Goal: Task Accomplishment & Management: Use online tool/utility

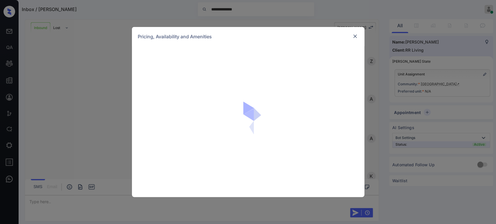
scroll to position [451, 0]
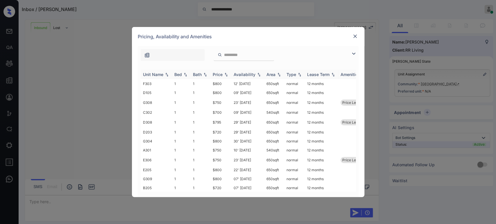
click at [257, 75] on img at bounding box center [259, 75] width 6 height 4
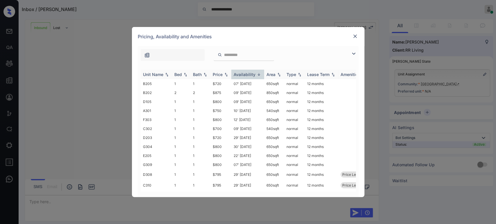
click at [257, 75] on img at bounding box center [259, 74] width 6 height 4
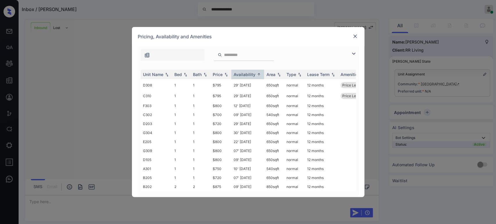
click at [353, 38] on img at bounding box center [355, 36] width 6 height 6
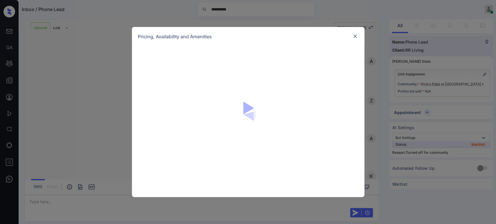
scroll to position [255, 0]
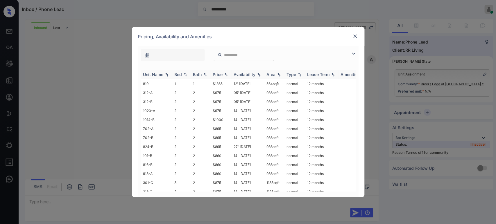
click at [225, 74] on img at bounding box center [226, 75] width 6 height 4
click at [225, 74] on img at bounding box center [226, 74] width 6 height 4
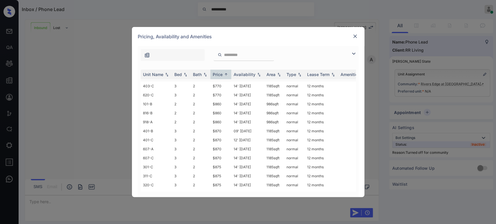
scroll to position [0, 0]
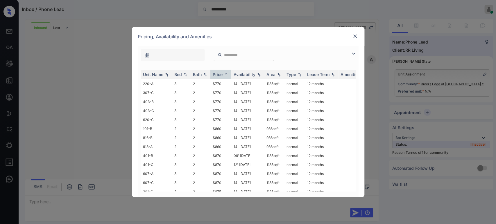
click at [354, 36] on img at bounding box center [355, 36] width 6 height 6
